Goal: Task Accomplishment & Management: Complete application form

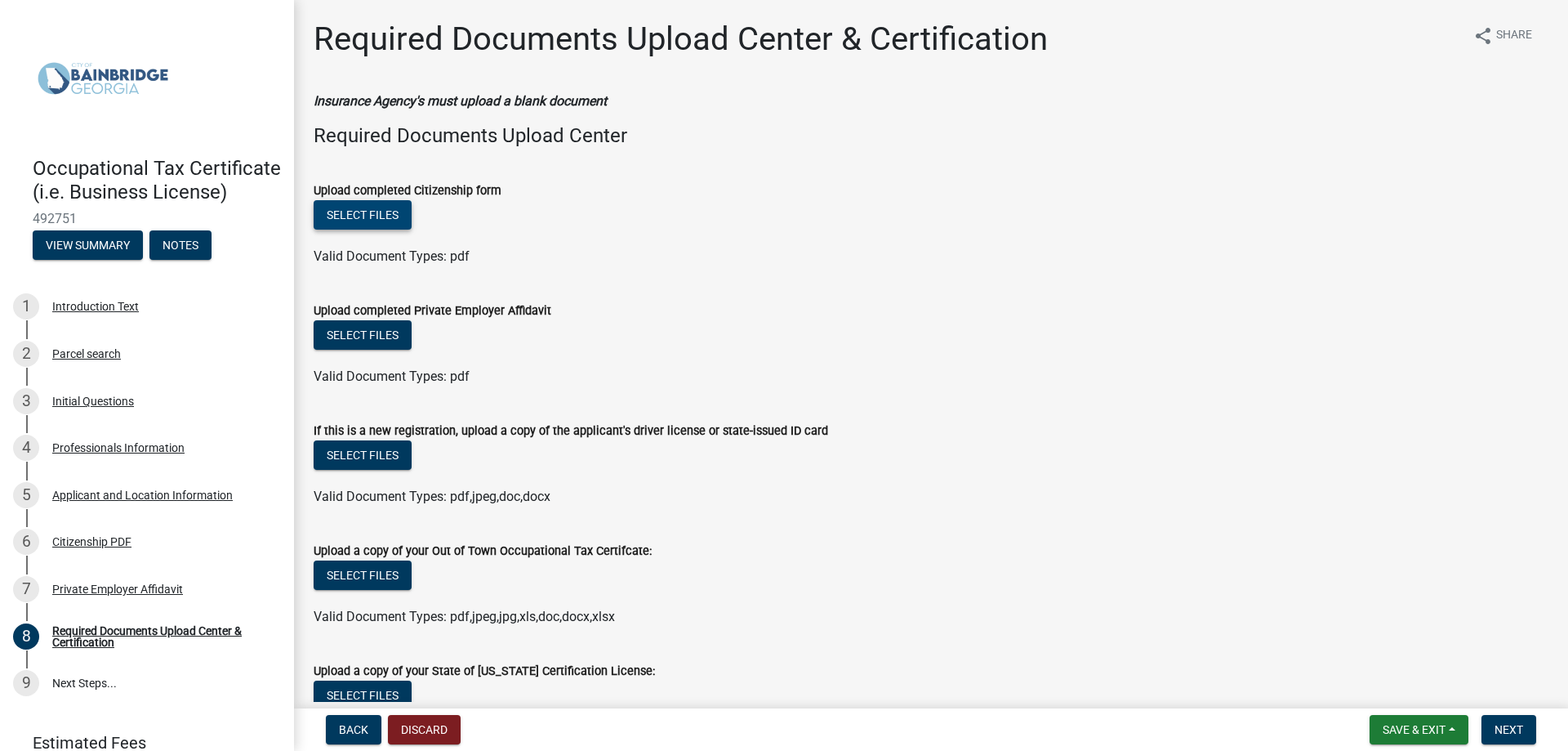
click at [345, 218] on button "Select files" at bounding box center [363, 214] width 98 height 29
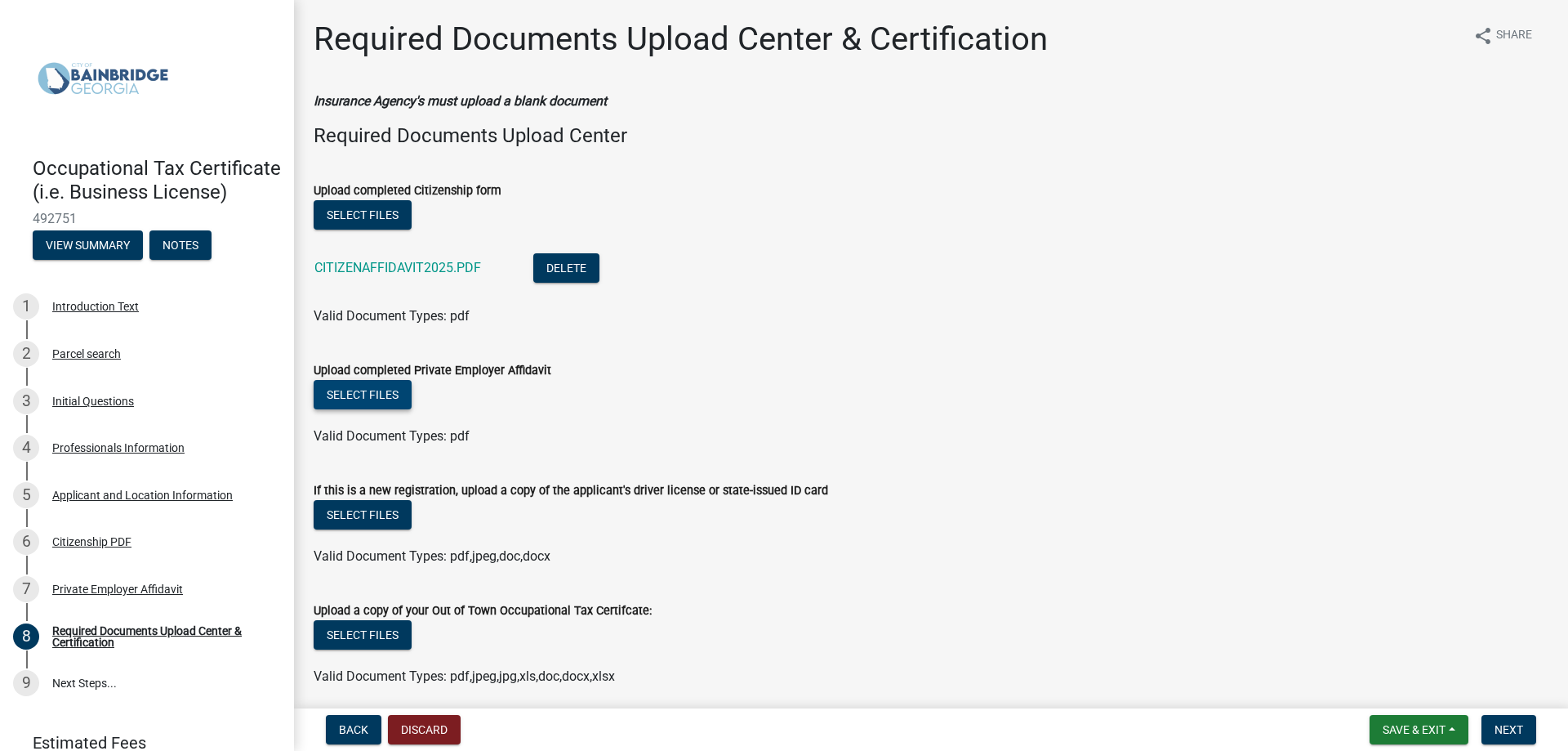
click at [376, 390] on button "Select files" at bounding box center [363, 394] width 98 height 29
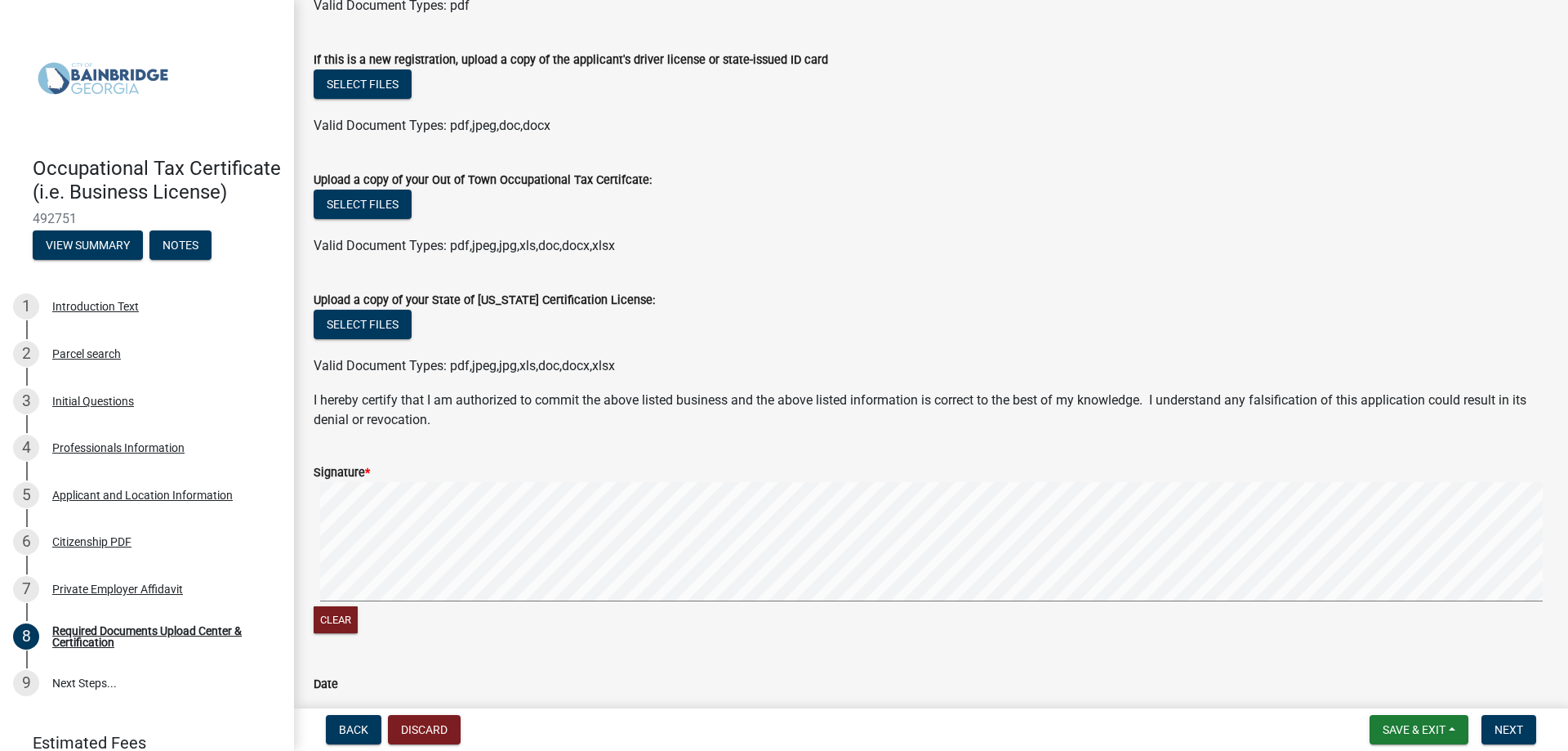
scroll to position [591, 0]
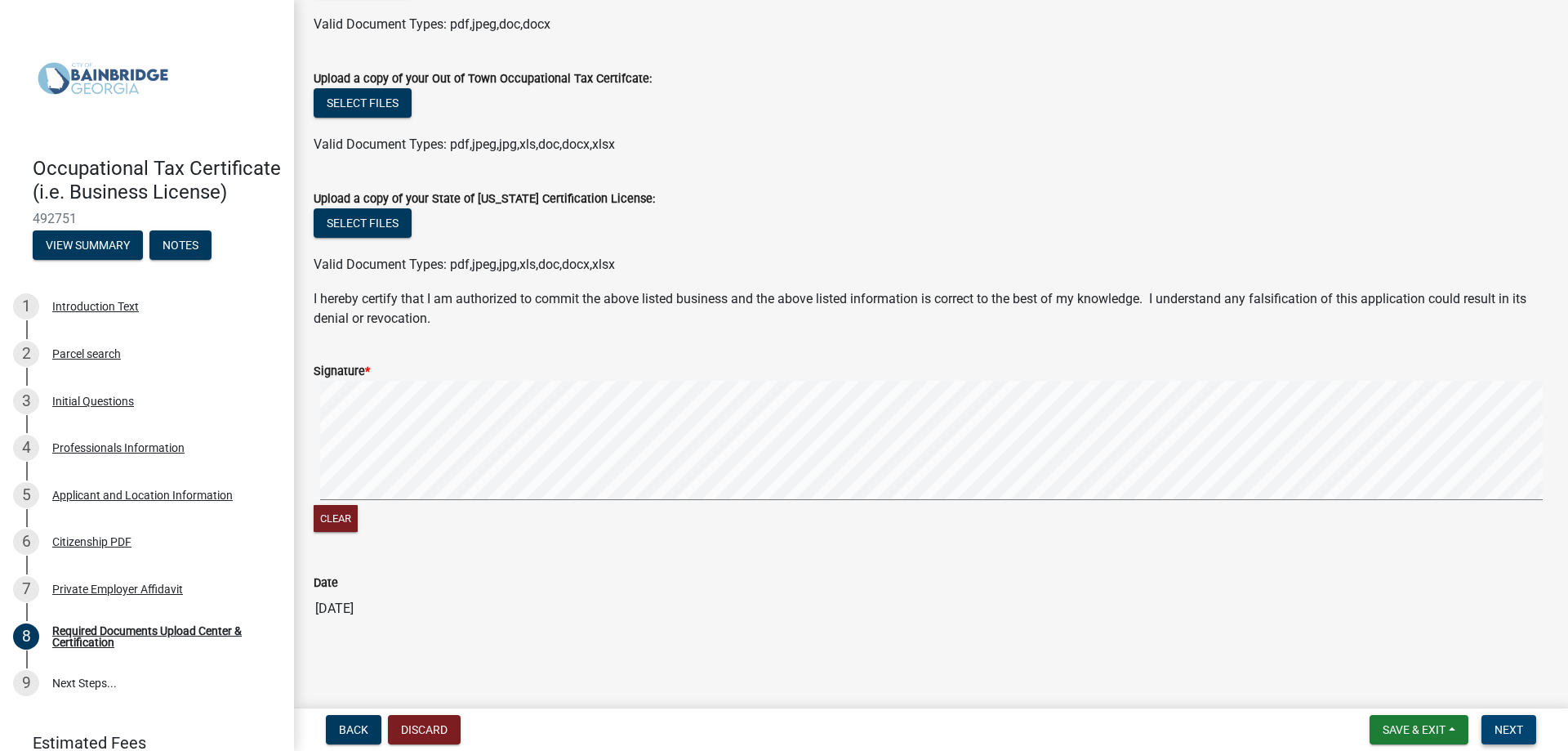
click at [1507, 722] on button "Next" at bounding box center [1509, 729] width 55 height 29
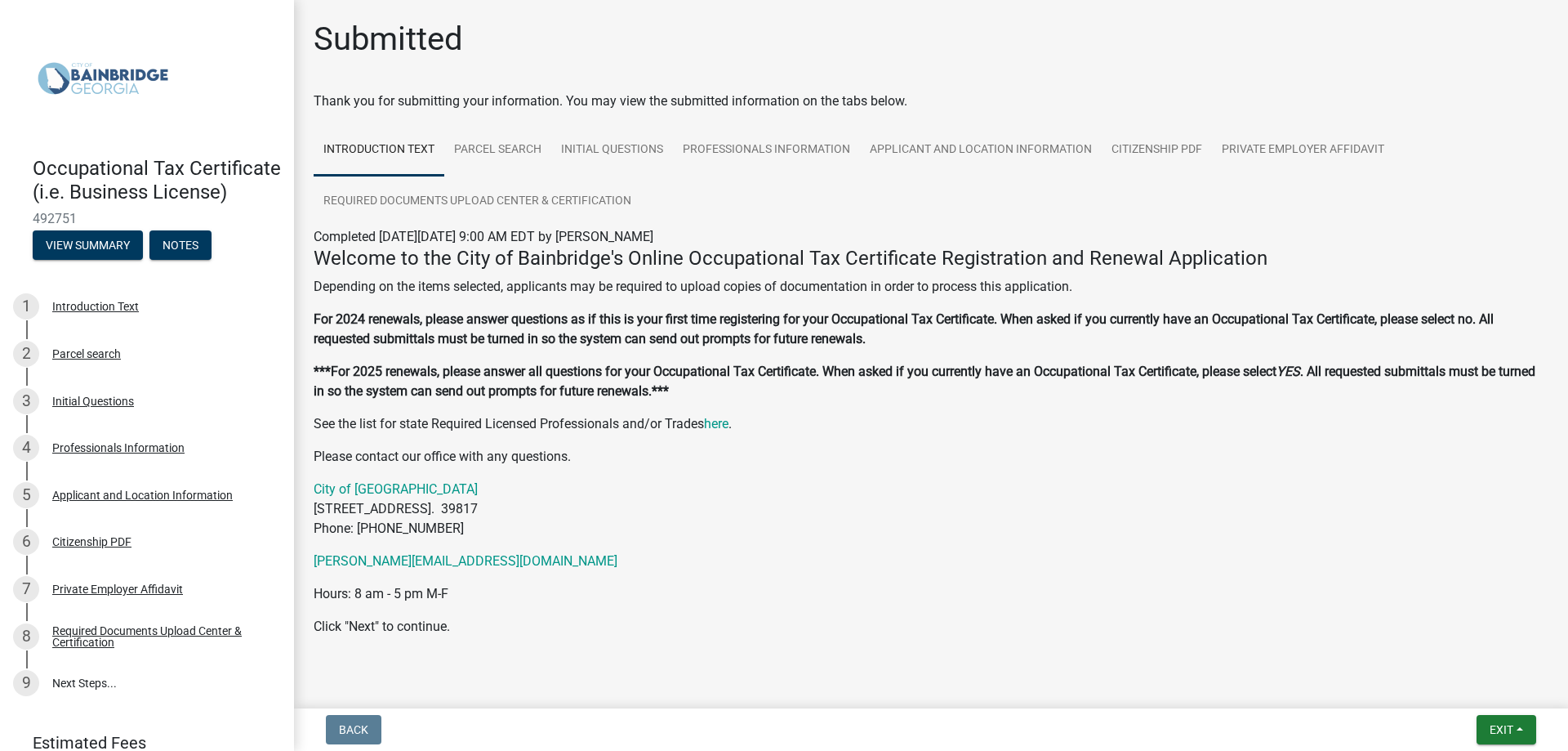
scroll to position [31, 0]
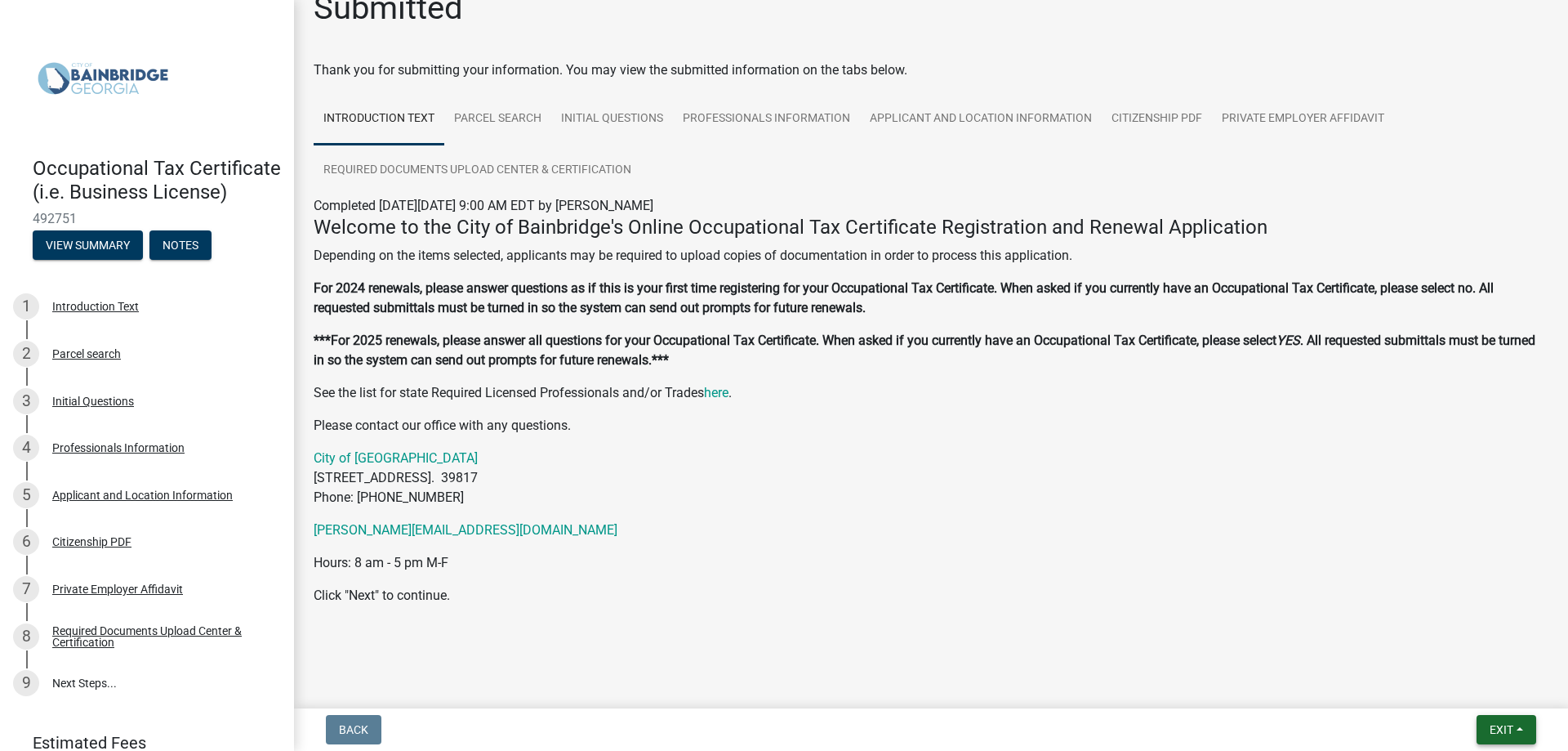
click at [1493, 727] on span "Exit" at bounding box center [1501, 729] width 24 height 13
click at [1004, 126] on link "Applicant and Location Information" at bounding box center [981, 119] width 242 height 52
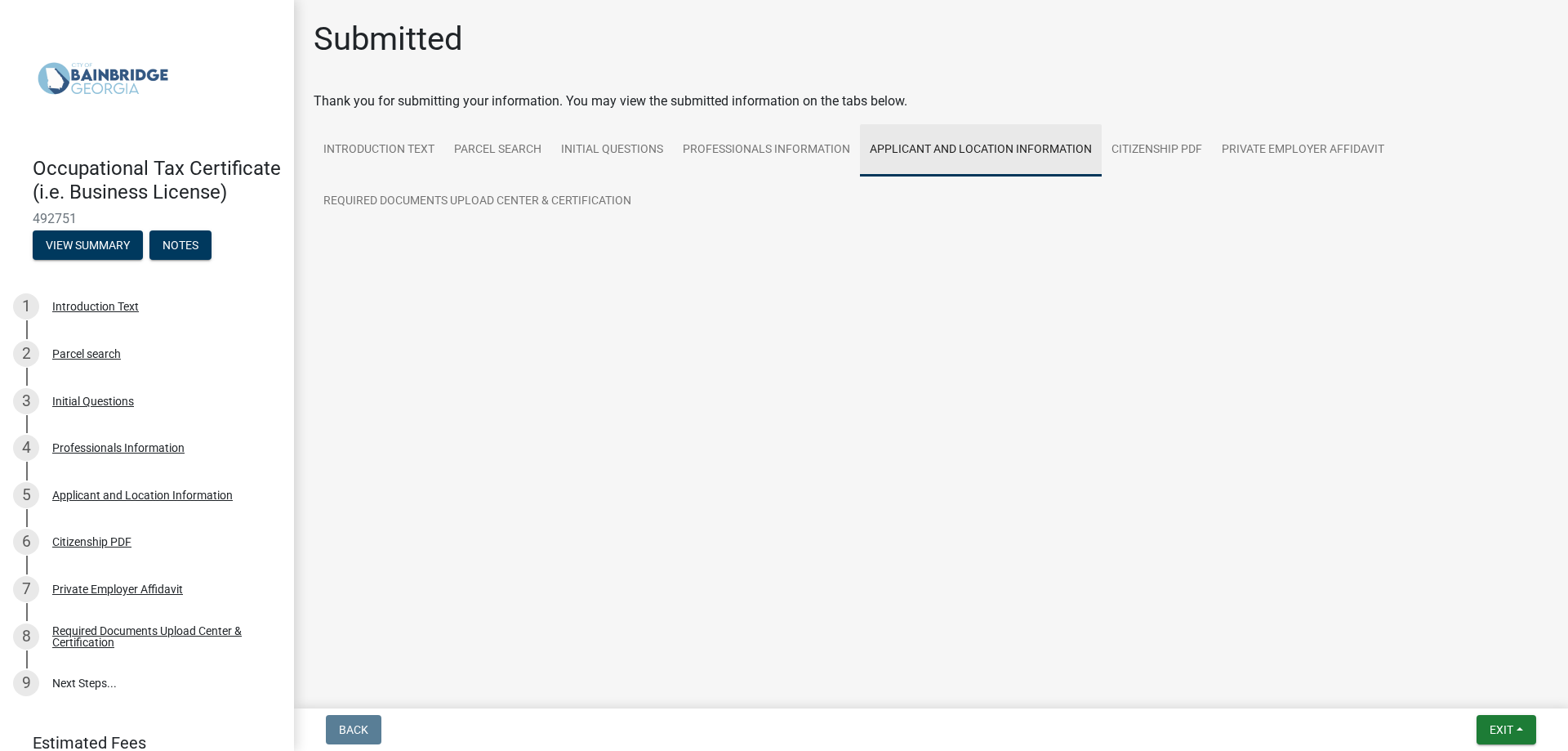
scroll to position [0, 0]
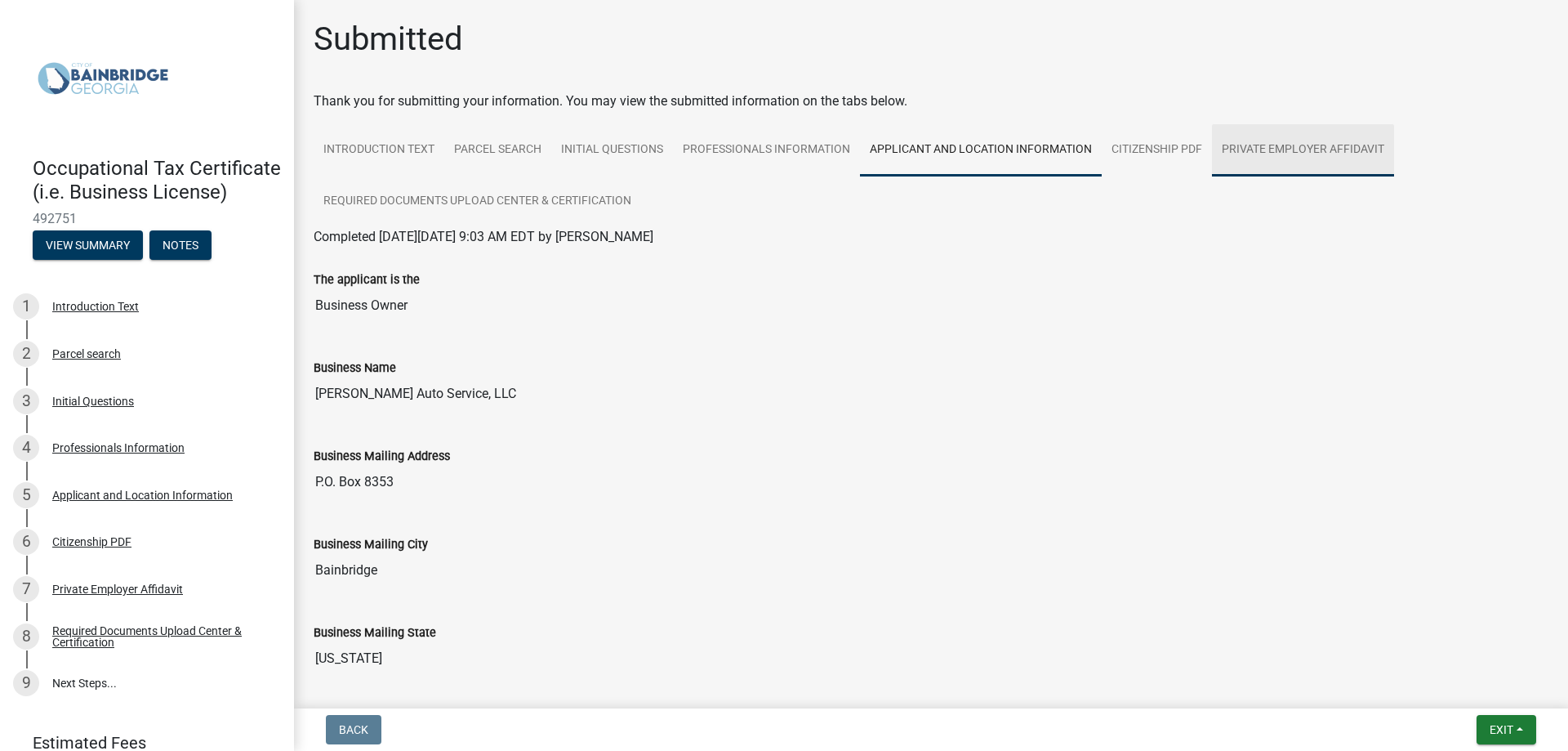
click at [1288, 148] on link "Private Employer Affidavit" at bounding box center [1303, 149] width 182 height 52
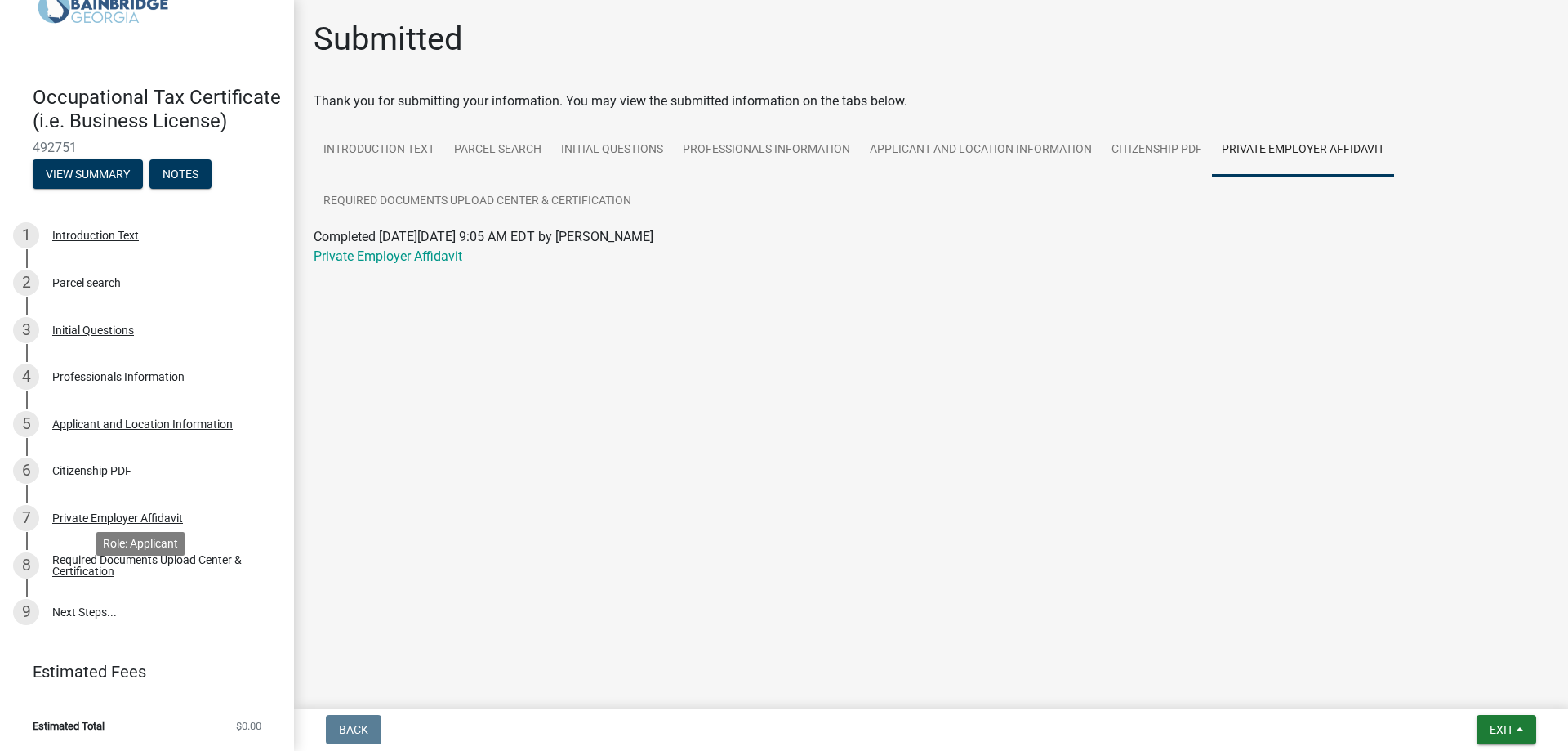
scroll to position [94, 0]
click at [89, 562] on div "Required Documents Upload Center & Certification" at bounding box center [160, 565] width 215 height 23
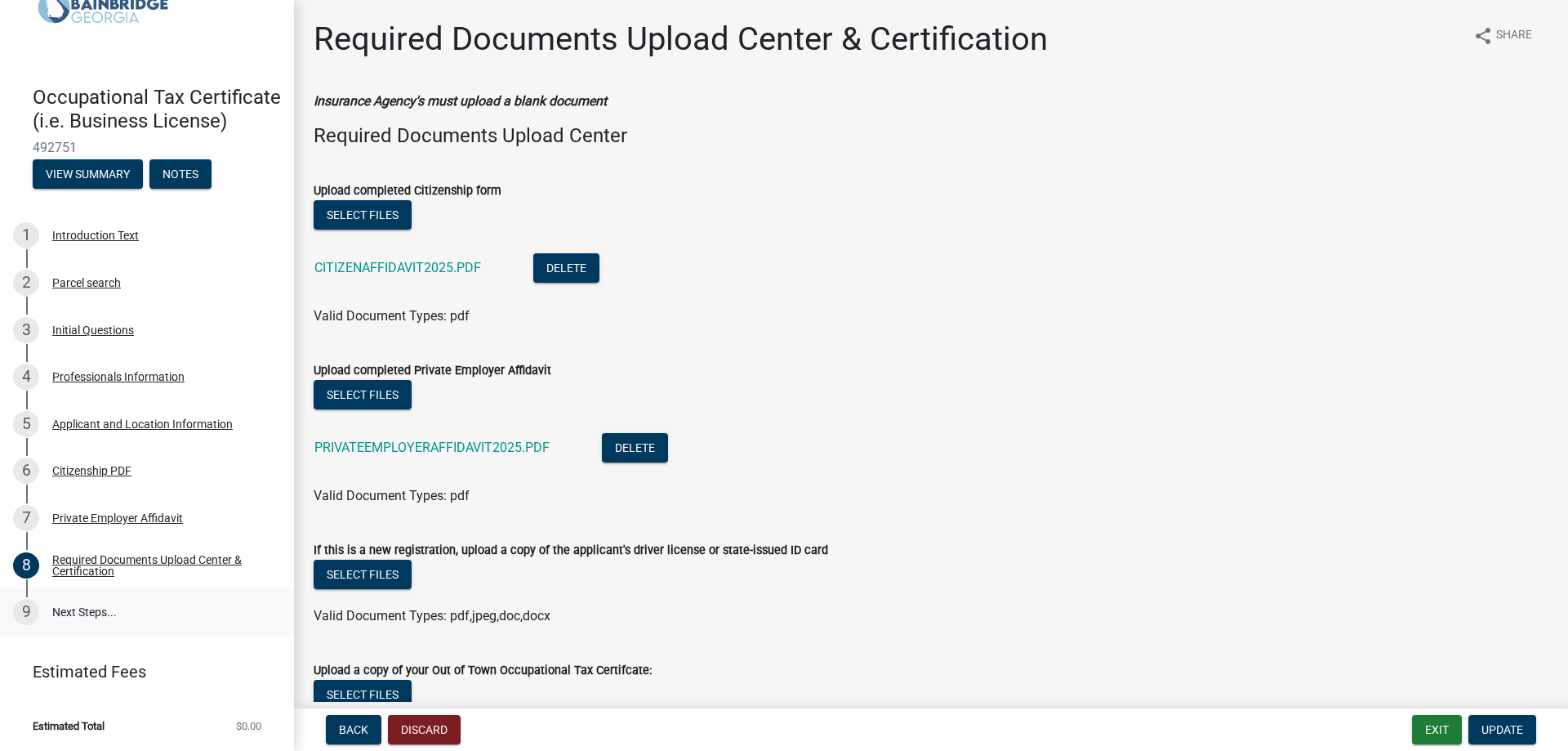
click at [80, 607] on link "9 Next Steps..." at bounding box center [146, 612] width 294 height 47
click at [1438, 732] on button "Exit" at bounding box center [1437, 729] width 50 height 29
